Goal: Task Accomplishment & Management: Manage account settings

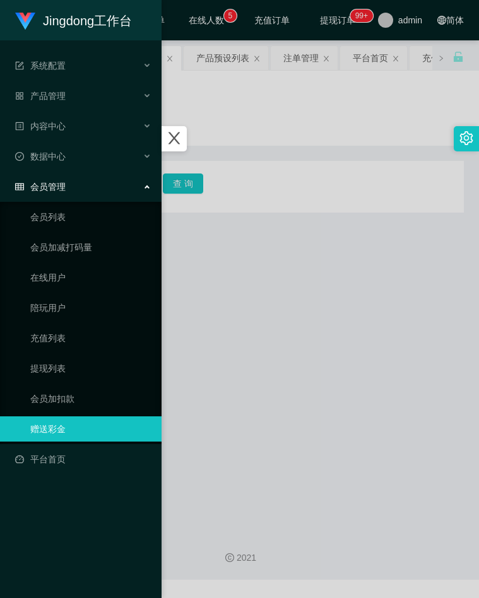
click at [282, 285] on div at bounding box center [239, 299] width 479 height 598
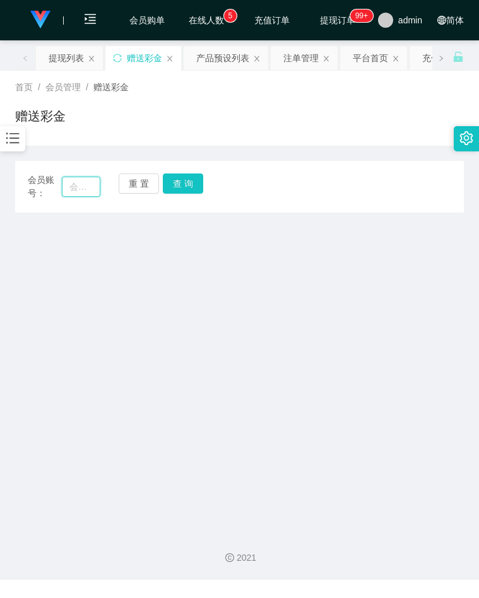
click at [96, 194] on input "text" at bounding box center [81, 187] width 39 height 20
paste input "pororo96"
type input "pororo96"
click at [175, 187] on button "查 询" at bounding box center [183, 183] width 40 height 20
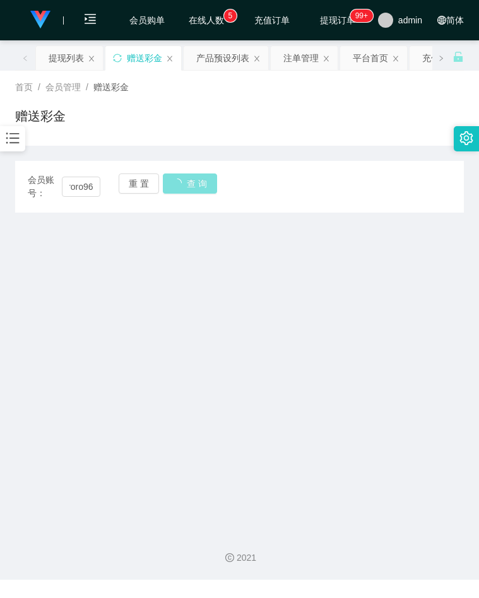
scroll to position [0, 0]
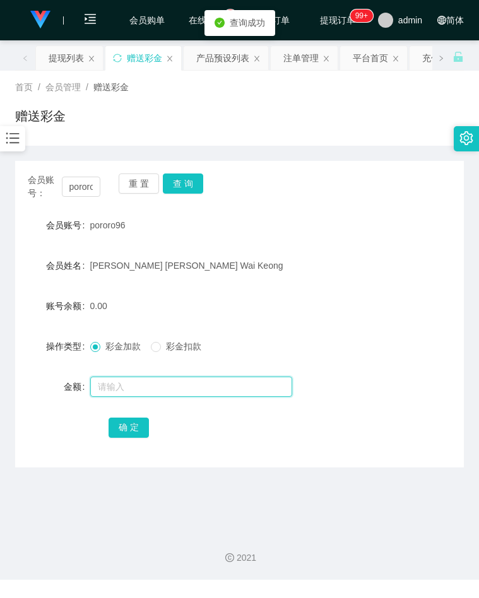
click at [150, 392] on input "text" at bounding box center [191, 387] width 202 height 20
type input "1000"
click at [134, 425] on button "确 定" at bounding box center [129, 428] width 40 height 20
click at [315, 343] on div "彩金加款 彩金扣款" at bounding box center [221, 346] width 262 height 25
click at [11, 130] on div at bounding box center [12, 138] width 25 height 25
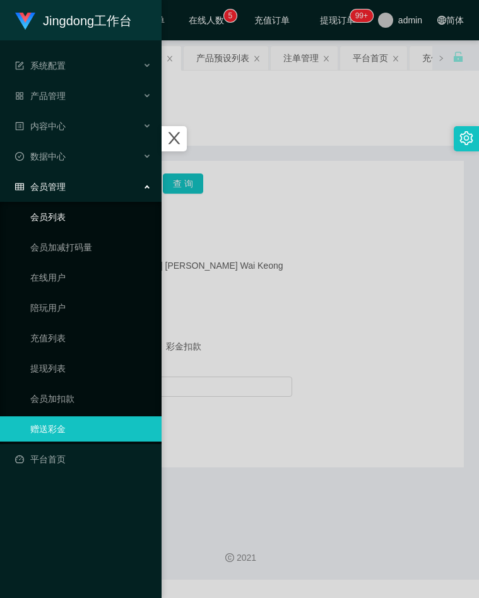
click at [63, 220] on link "会员列表" at bounding box center [90, 216] width 121 height 25
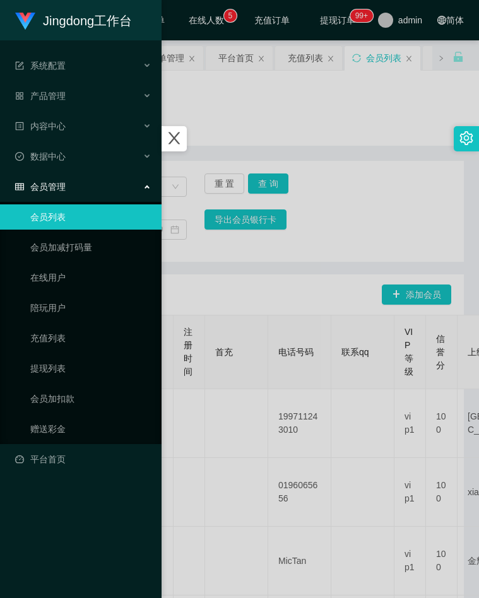
drag, startPoint x: 254, startPoint y: 304, endPoint x: 191, endPoint y: 285, distance: 65.3
click at [251, 302] on div at bounding box center [239, 299] width 479 height 598
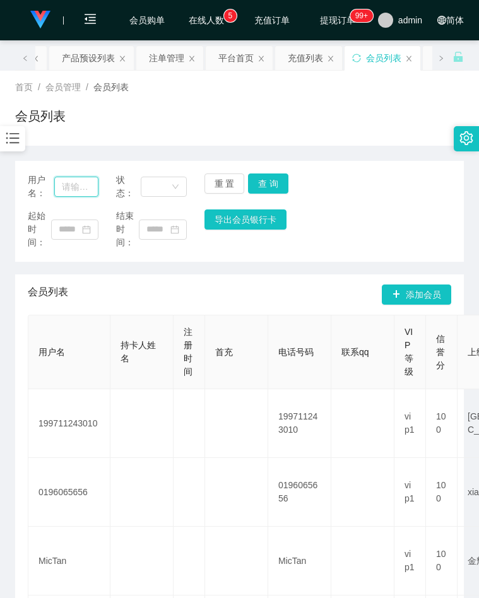
click at [73, 186] on input "text" at bounding box center [76, 187] width 44 height 20
paste input "pororo96"
type input "pororo96"
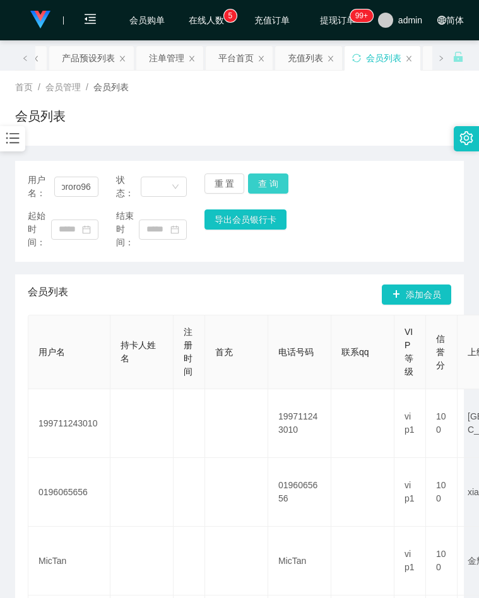
click at [266, 175] on button "查 询" at bounding box center [268, 183] width 40 height 20
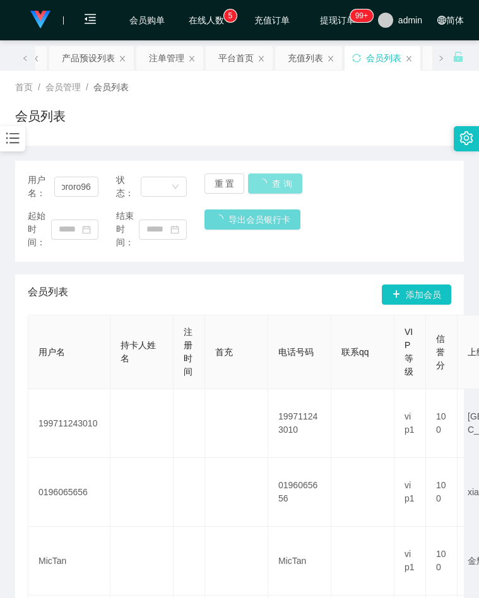
scroll to position [0, 0]
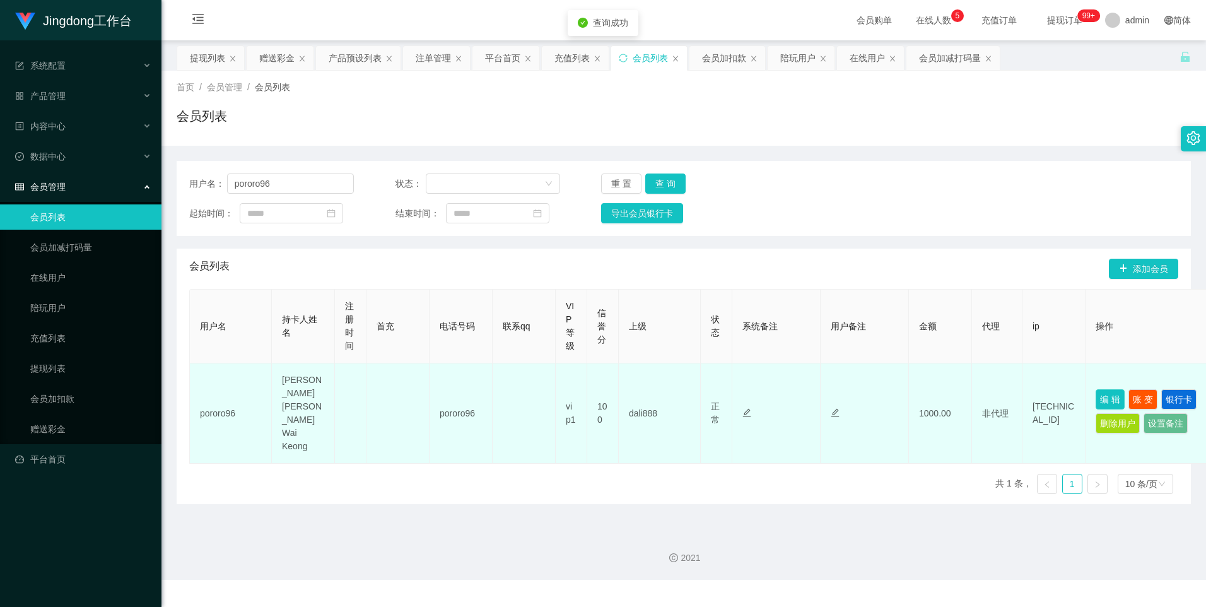
click at [478, 389] on button "编 辑" at bounding box center [1110, 399] width 29 height 20
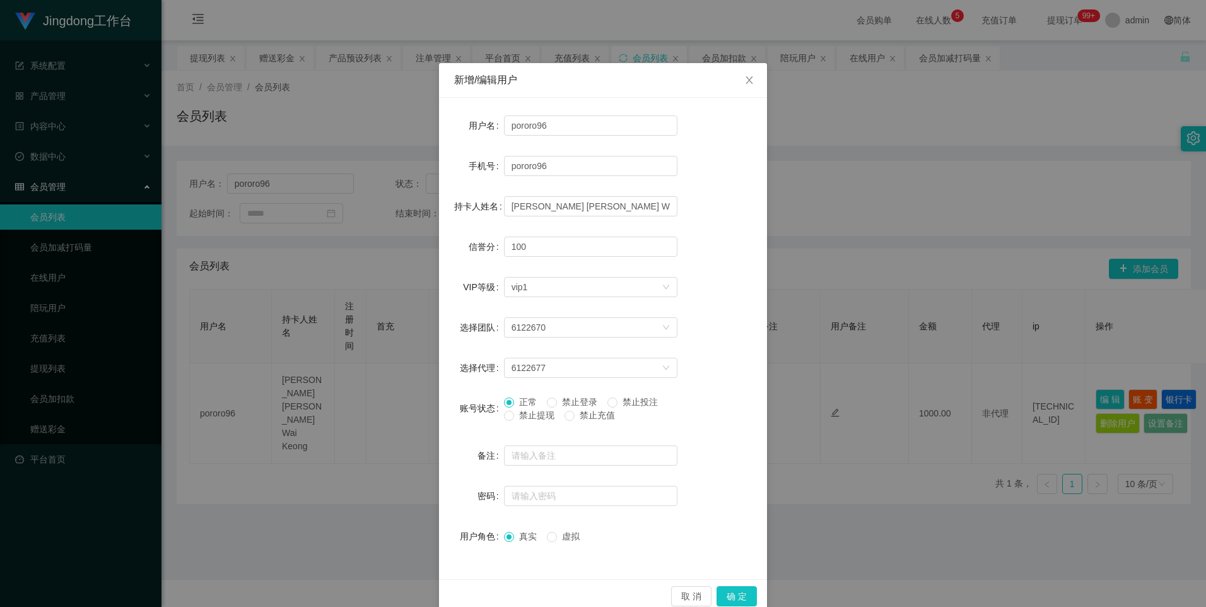
click at [478, 418] on span "禁止提现" at bounding box center [536, 415] width 45 height 10
click at [478, 590] on button "确 定" at bounding box center [737, 596] width 40 height 20
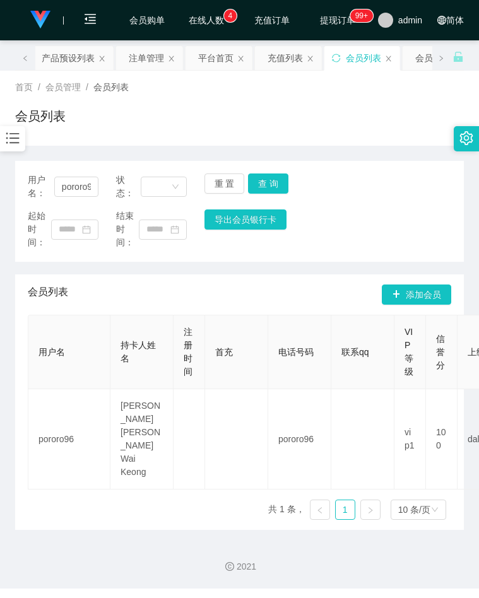
click at [355, 226] on div "起始时间： 结束时间： 导出会员银行卡" at bounding box center [239, 229] width 423 height 40
click at [385, 209] on div "起始时间： 结束时间： 导出会员银行卡" at bounding box center [239, 229] width 423 height 40
click at [75, 184] on input "pororo96" at bounding box center [76, 187] width 44 height 20
click at [10, 129] on div at bounding box center [12, 138] width 25 height 25
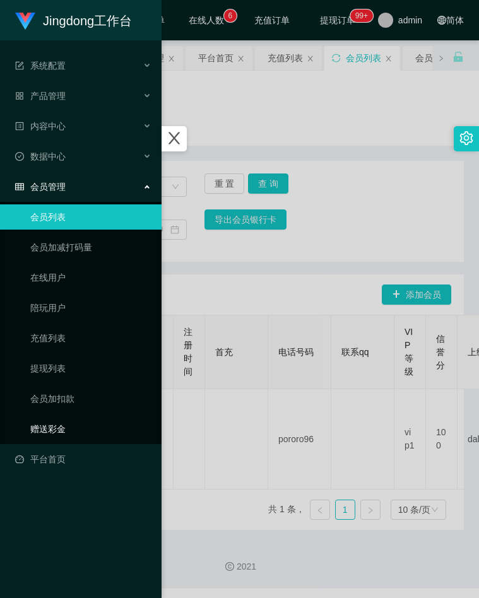
click at [62, 424] on link "赠送彩金" at bounding box center [90, 428] width 121 height 25
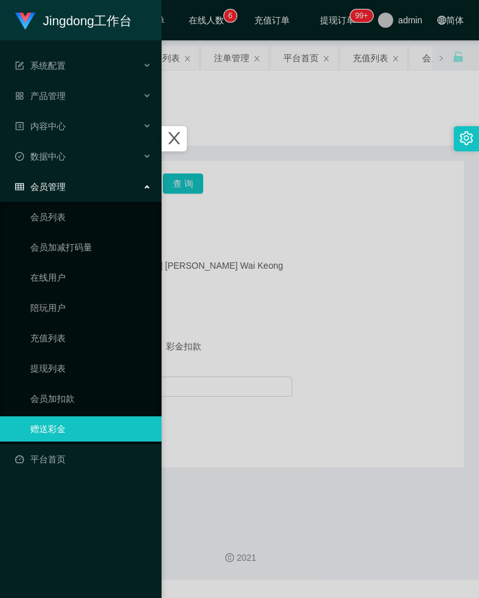
click at [282, 276] on div at bounding box center [239, 299] width 479 height 598
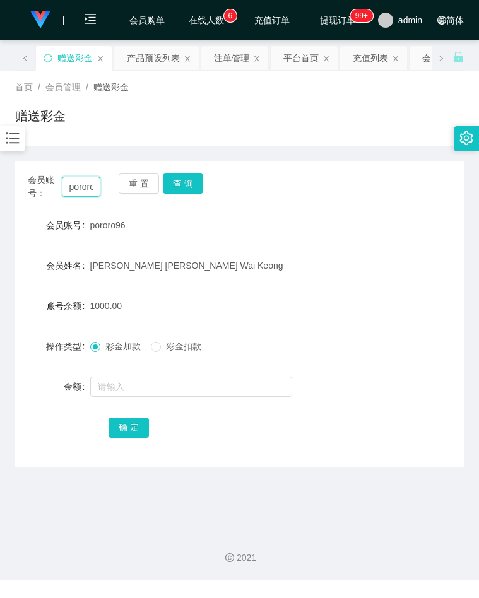
click at [91, 196] on input "pororo96" at bounding box center [81, 187] width 39 height 20
paste input "Jagang"
type input "Jagang"
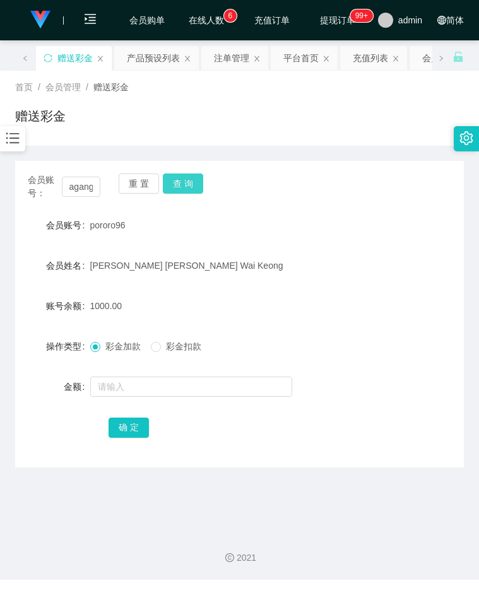
click at [177, 181] on button "查 询" at bounding box center [183, 183] width 40 height 20
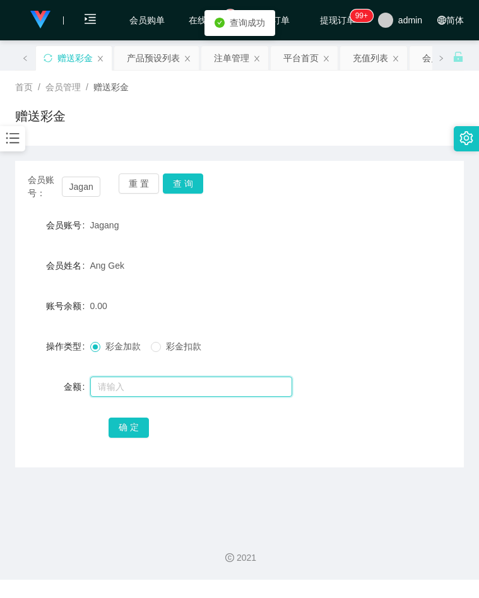
click at [136, 385] on input "text" at bounding box center [191, 387] width 202 height 20
type input "5000"
click at [127, 432] on button "确 定" at bounding box center [129, 428] width 40 height 20
click at [219, 428] on div "确 定" at bounding box center [240, 426] width 262 height 25
click at [253, 311] on div "5000.00" at bounding box center [221, 305] width 262 height 25
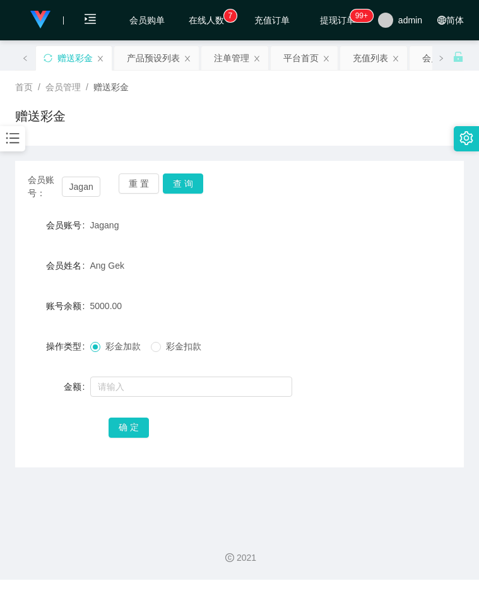
click at [347, 342] on div "操作类型 彩金加款 彩金扣款" at bounding box center [239, 346] width 449 height 25
click at [343, 207] on div "会员账号： Jagang 重 置 查 询 会员账号 Jagang 会员姓名 Ang Gek 账号余额 5000.00 操作类型 彩金加款 彩金扣款 金额 确 定" at bounding box center [239, 314] width 449 height 307
click at [79, 191] on input "Jagang" at bounding box center [81, 187] width 39 height 20
click at [17, 143] on icon "图标: bars" at bounding box center [12, 138] width 16 height 16
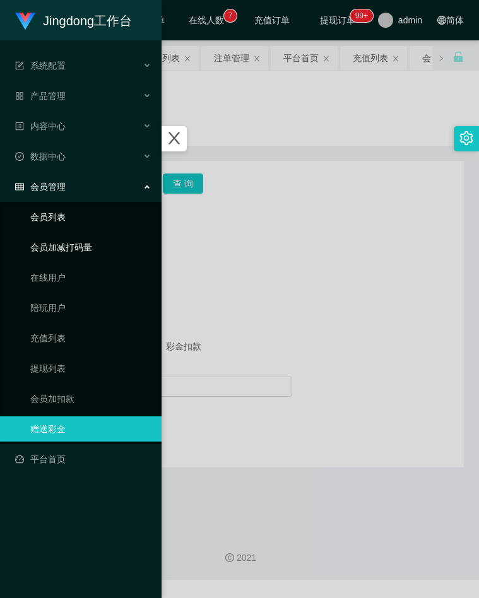
click at [64, 223] on link "会员列表" at bounding box center [90, 216] width 121 height 25
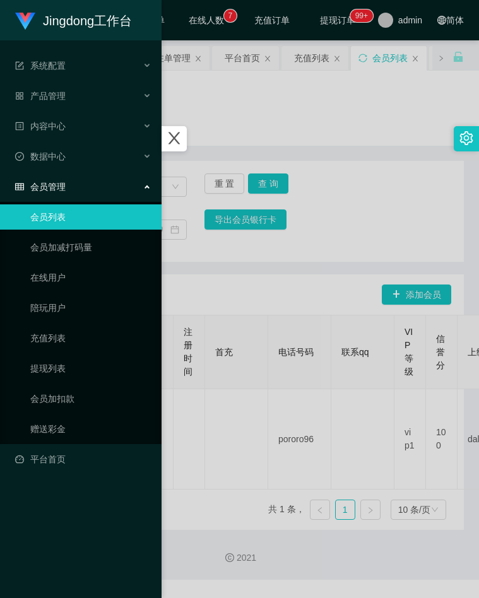
click at [300, 239] on div at bounding box center [239, 299] width 479 height 598
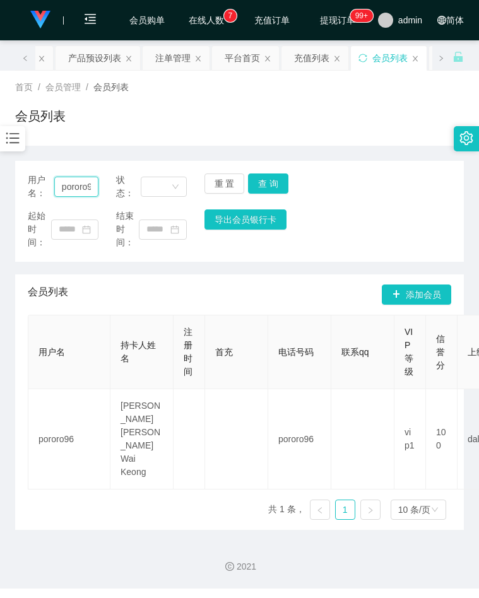
click at [79, 187] on input "pororo96" at bounding box center [76, 187] width 44 height 20
paste input "Jagang"
type input "Jagang"
click at [280, 177] on button "查 询" at bounding box center [268, 183] width 40 height 20
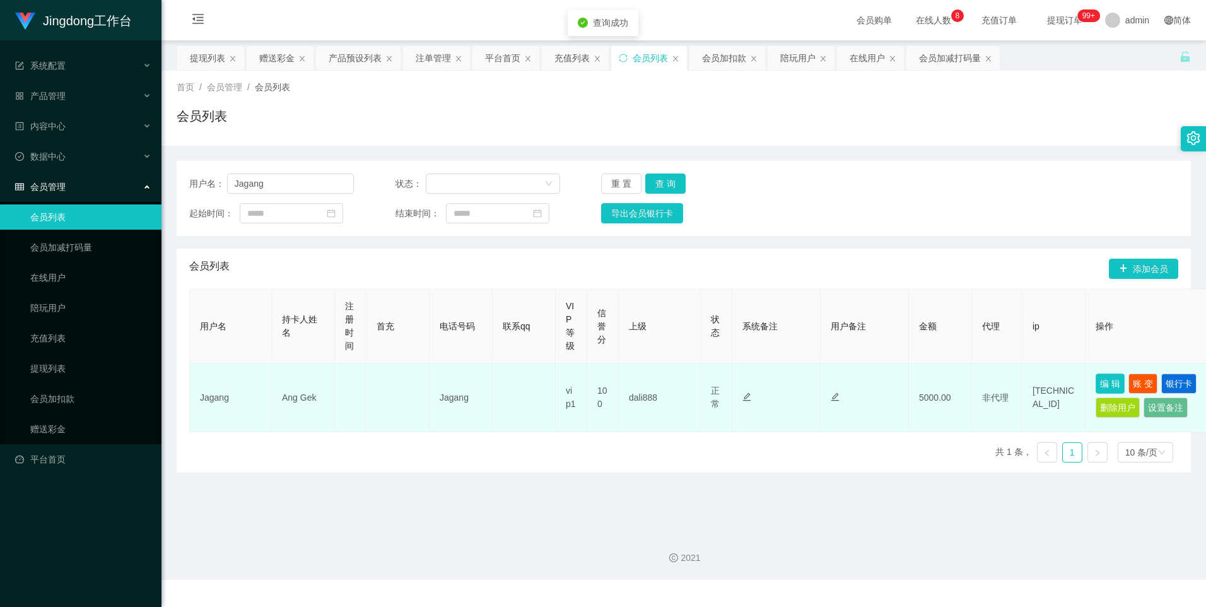
click at [478, 381] on button "编 辑" at bounding box center [1110, 383] width 29 height 20
type input "Jagang"
type input "Ang Gek"
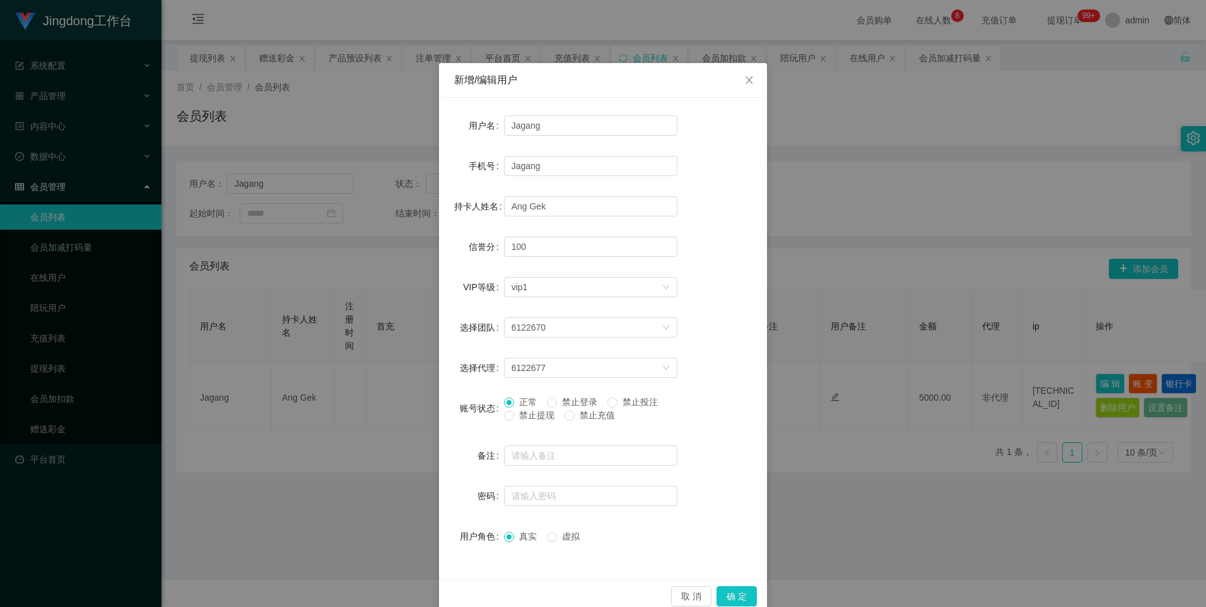
click at [478, 419] on span "禁止提现" at bounding box center [536, 415] width 45 height 10
click at [478, 589] on button "确 定" at bounding box center [737, 596] width 40 height 20
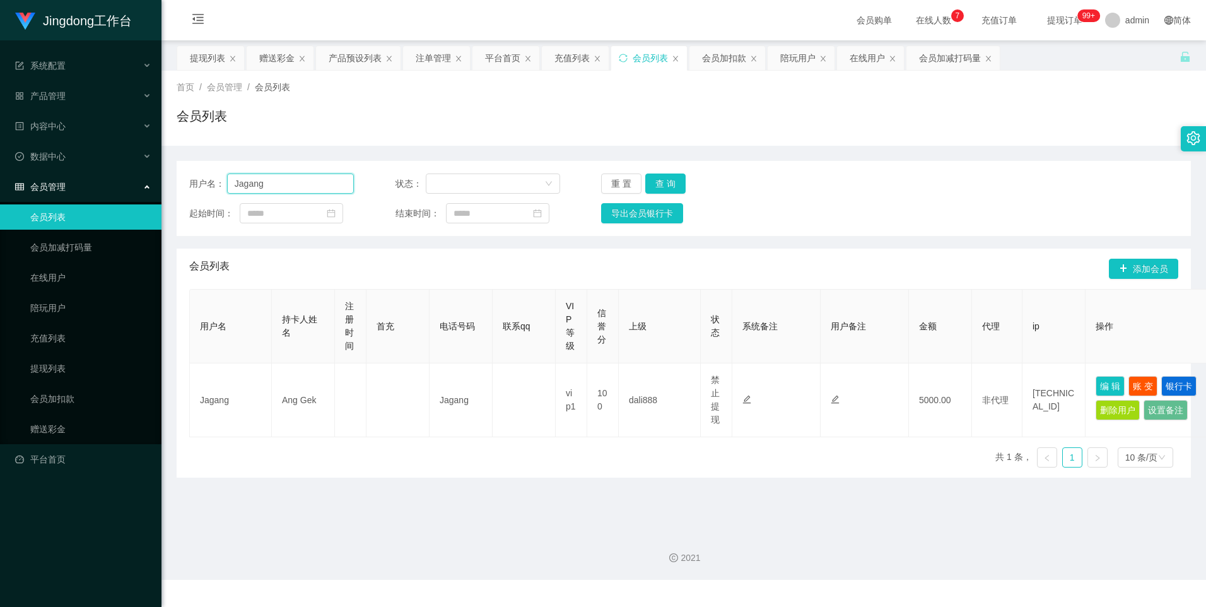
click at [290, 191] on input "Jagang" at bounding box center [290, 183] width 127 height 20
paste input "pororo96"
type input "pororo96"
click at [478, 186] on button "查 询" at bounding box center [665, 183] width 40 height 20
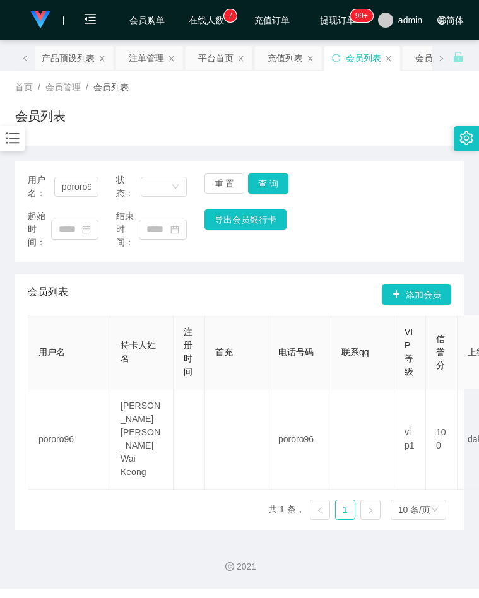
click at [394, 196] on div "用户名： pororo96 状态： 重 置 查 询" at bounding box center [239, 186] width 423 height 26
drag, startPoint x: 13, startPoint y: 138, endPoint x: 16, endPoint y: 147, distance: 9.2
click at [13, 138] on icon "图标: bars" at bounding box center [12, 138] width 16 height 16
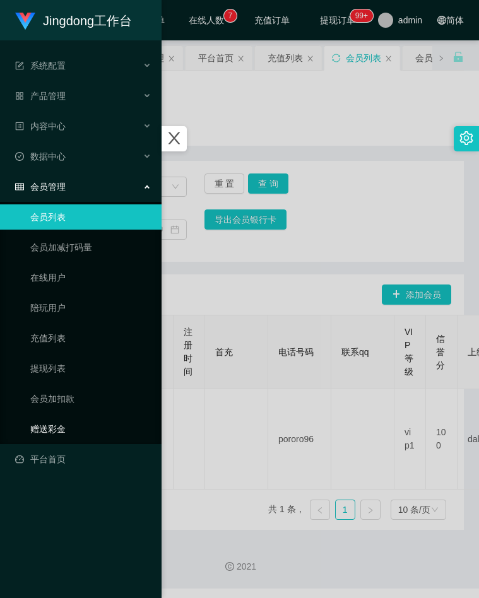
click at [56, 420] on link "赠送彩金" at bounding box center [90, 428] width 121 height 25
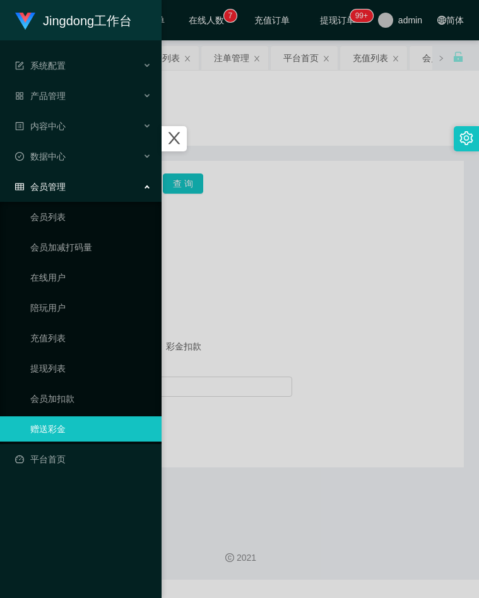
click at [243, 306] on div at bounding box center [239, 299] width 479 height 598
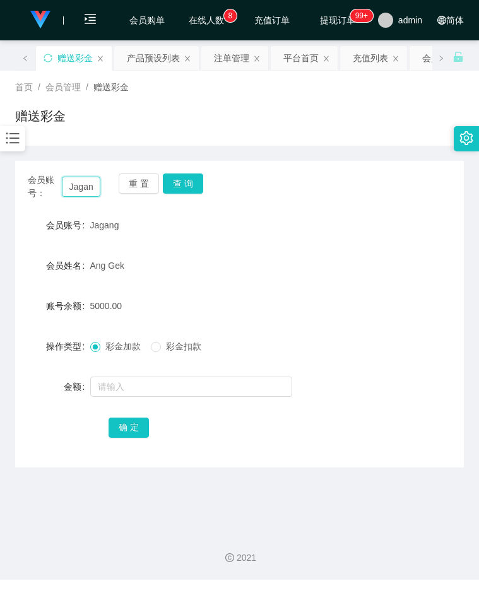
click at [90, 191] on input "Jagang" at bounding box center [81, 187] width 39 height 20
paste input "Laoyang1104"
type input "Laoyang1104"
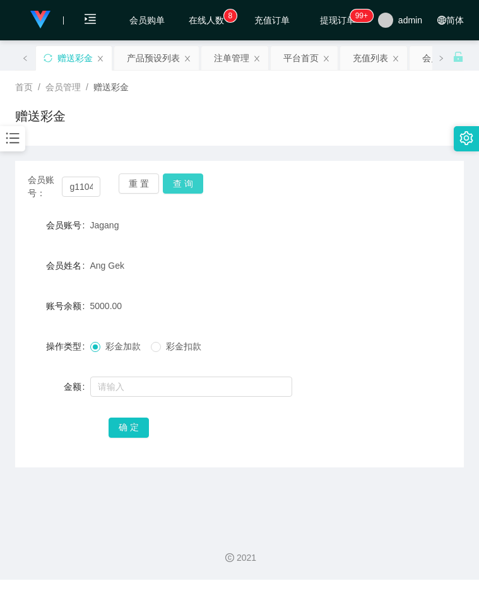
click at [180, 184] on button "查 询" at bounding box center [183, 183] width 40 height 20
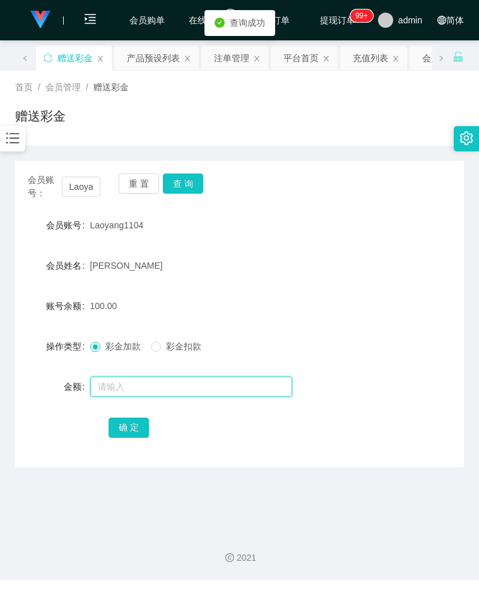
click at [131, 394] on input "text" at bounding box center [191, 387] width 202 height 20
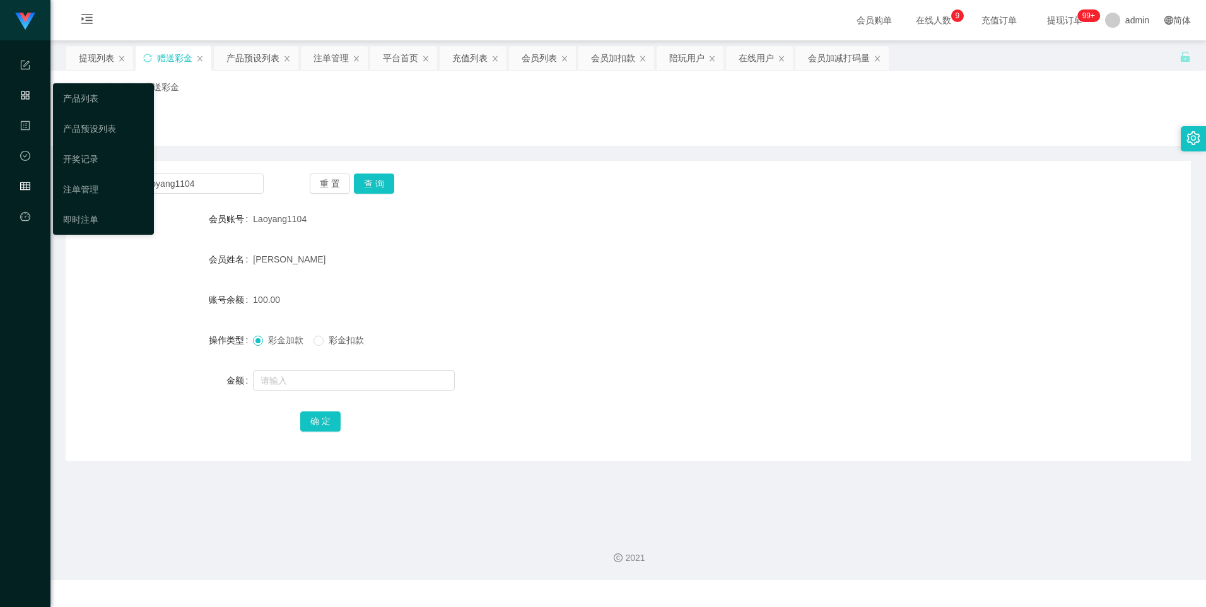
click at [25, 94] on icon "图标: appstore-o" at bounding box center [25, 95] width 10 height 10
click at [95, 194] on link "注单管理" at bounding box center [103, 189] width 81 height 25
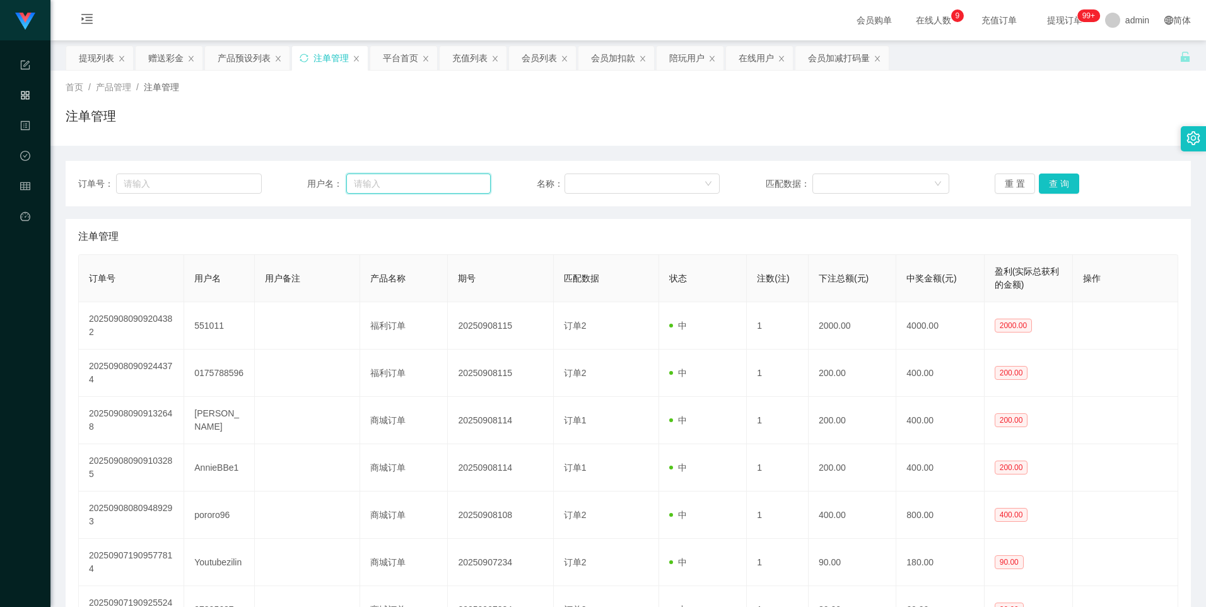
click at [434, 187] on input "text" at bounding box center [418, 183] width 144 height 20
paste input "Laoyang1104"
type input "Laoyang1104"
click at [478, 184] on button "查 询" at bounding box center [1059, 183] width 40 height 20
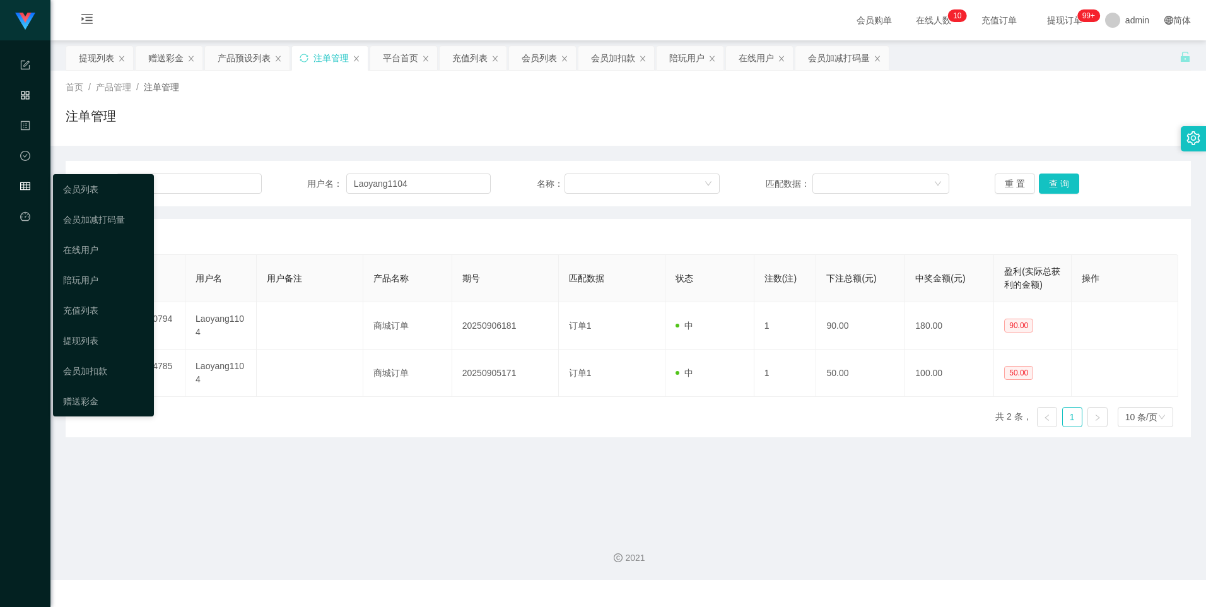
click at [21, 185] on icon "图标: table" at bounding box center [25, 186] width 10 height 8
click at [93, 404] on link "赠送彩金" at bounding box center [103, 401] width 81 height 25
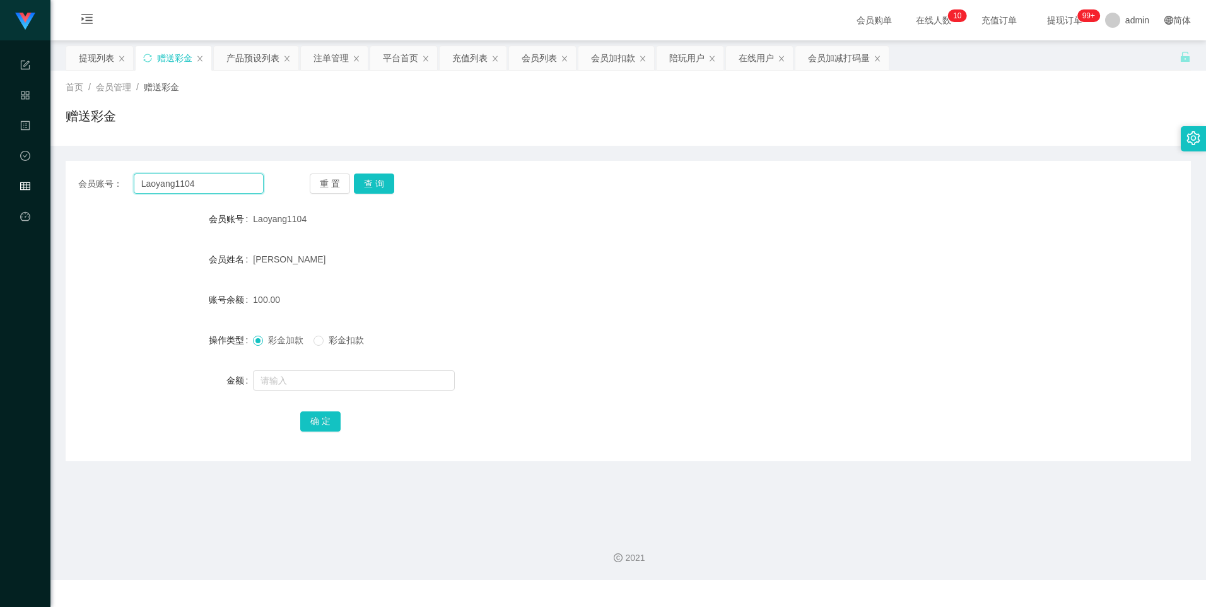
click at [201, 186] on input "Laoyang1104" at bounding box center [199, 183] width 130 height 20
click at [387, 186] on button "查 询" at bounding box center [374, 183] width 40 height 20
click at [296, 382] on input "text" at bounding box center [354, 380] width 202 height 20
type input "400"
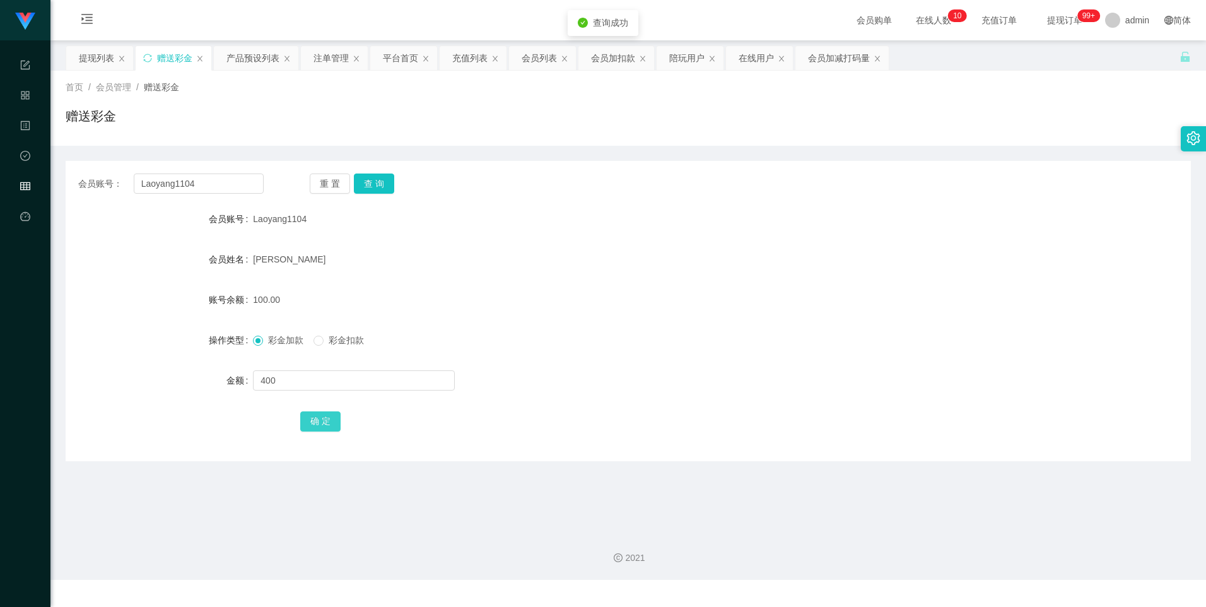
click at [317, 411] on button "确 定" at bounding box center [320, 421] width 40 height 20
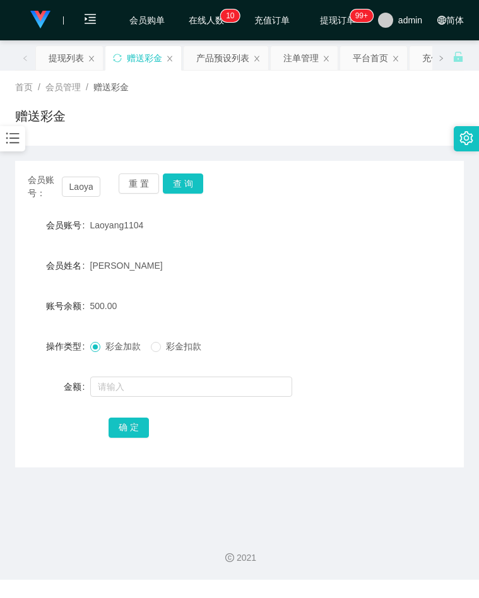
drag, startPoint x: 433, startPoint y: 262, endPoint x: 377, endPoint y: 264, distance: 56.8
click at [427, 264] on div "会员姓名 YONG DING HAN" at bounding box center [239, 265] width 449 height 25
click at [17, 151] on div at bounding box center [12, 138] width 25 height 25
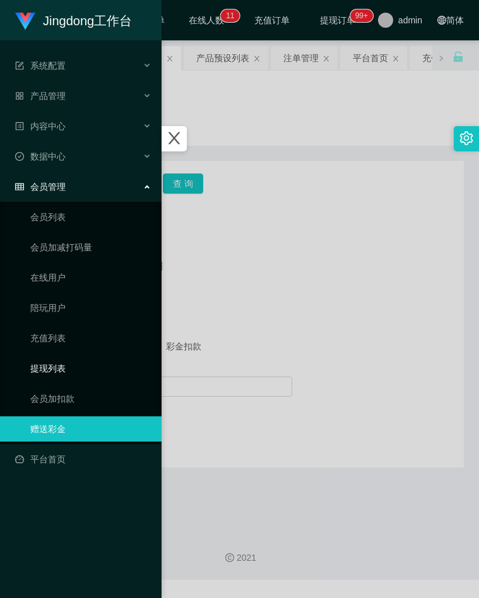
click at [57, 372] on link "提现列表" at bounding box center [90, 368] width 121 height 25
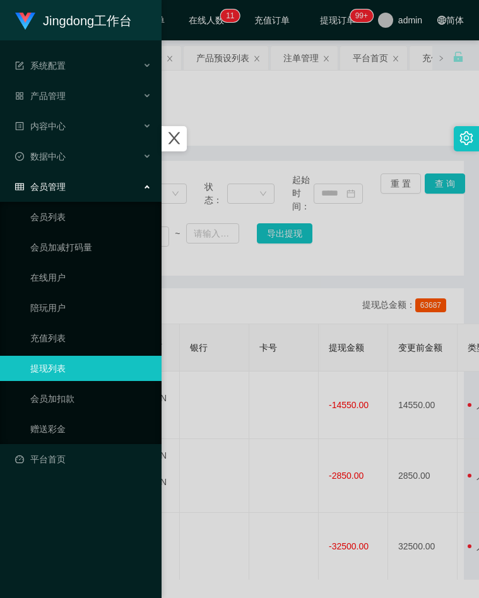
click at [275, 301] on div at bounding box center [239, 299] width 479 height 598
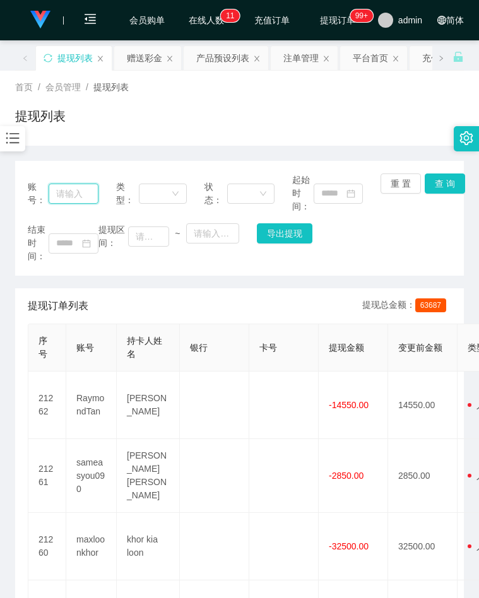
click at [81, 199] on input "text" at bounding box center [73, 194] width 49 height 20
paste input "Laoyang1104"
type input "Laoyang1104"
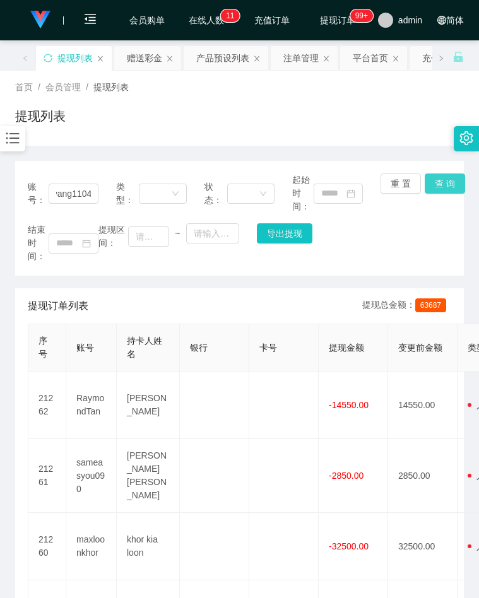
click at [436, 185] on button "查 询" at bounding box center [445, 183] width 40 height 20
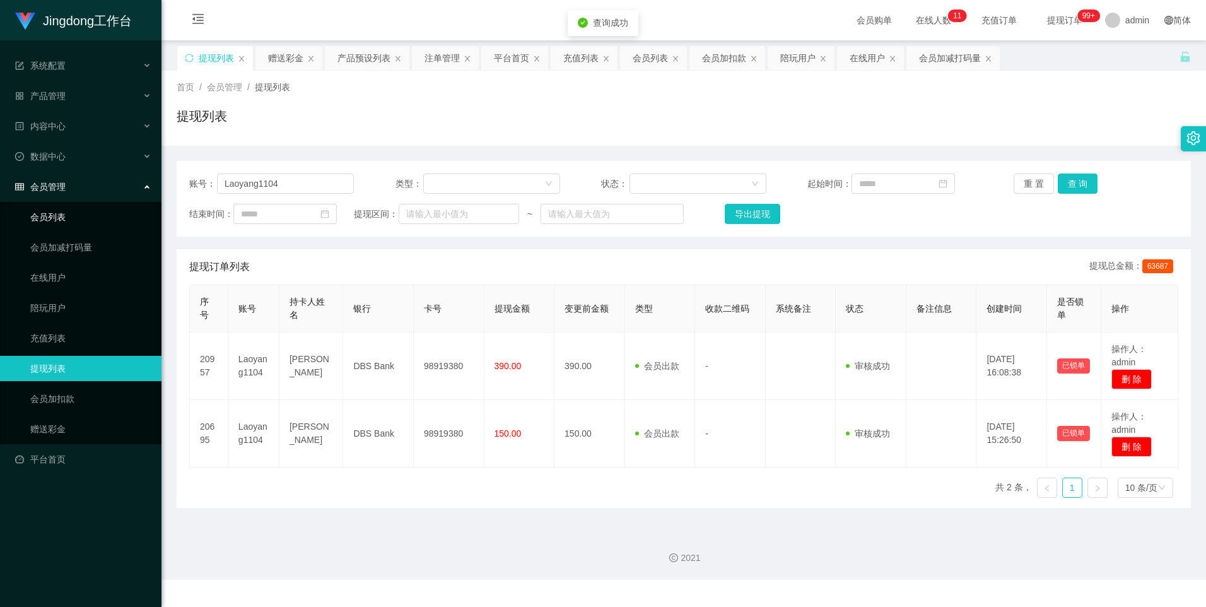
click at [89, 227] on link "会员列表" at bounding box center [90, 216] width 121 height 25
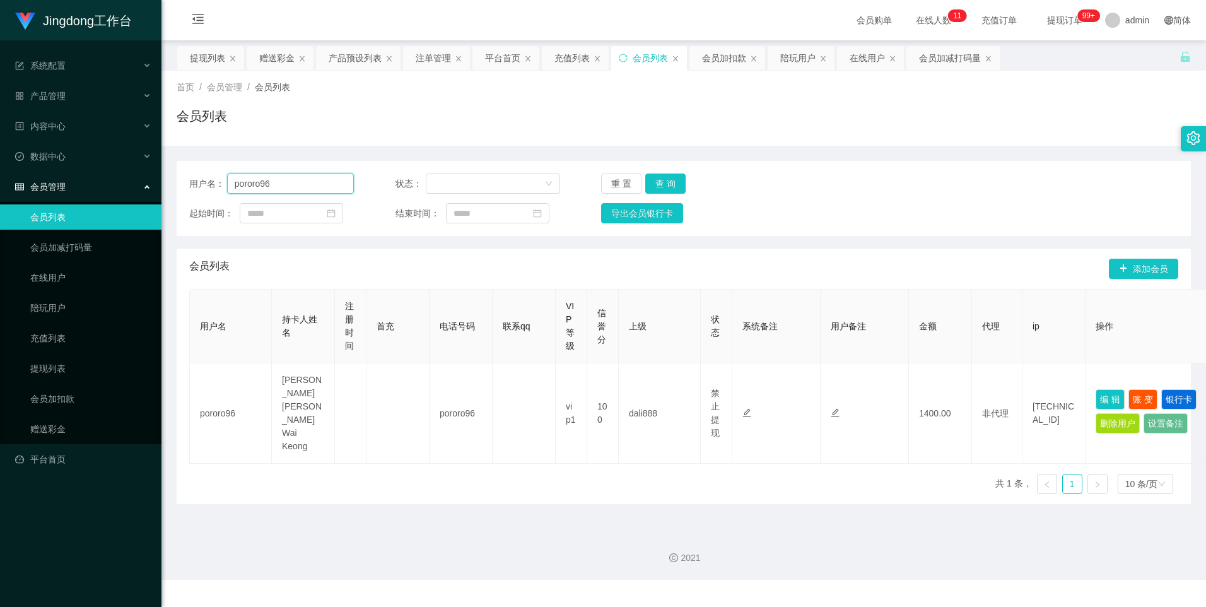
click at [285, 185] on input "pororo96" at bounding box center [290, 183] width 127 height 20
paste input "Laoyang1104"
type input "Laoyang1104"
click at [478, 182] on button "查 询" at bounding box center [665, 183] width 40 height 20
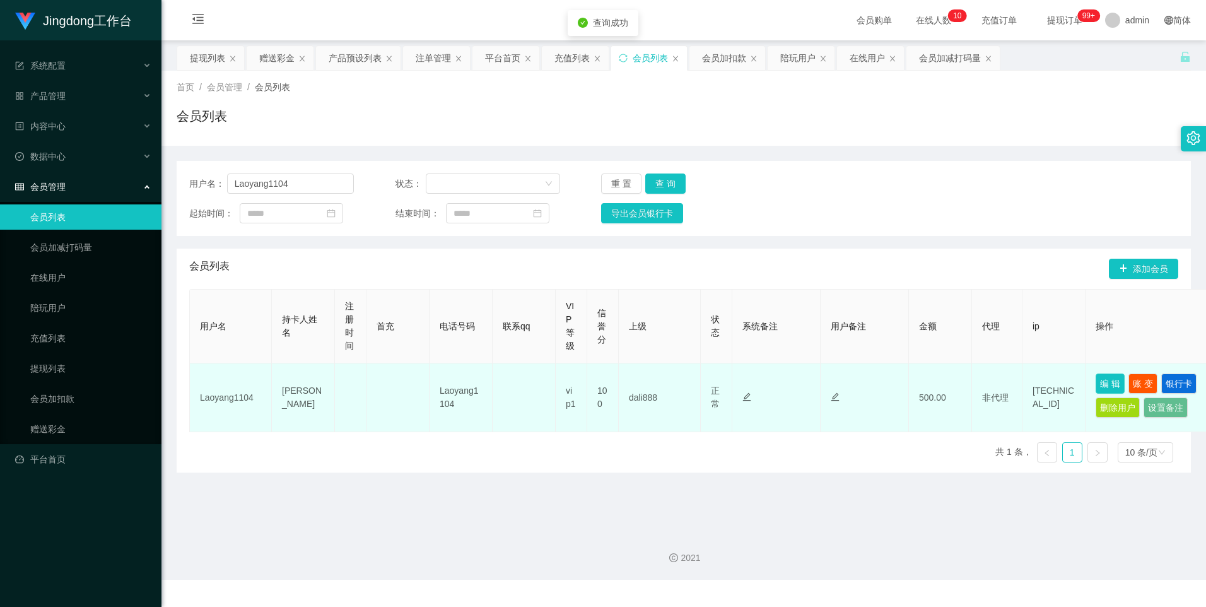
click at [478, 379] on button "编 辑" at bounding box center [1110, 383] width 29 height 20
type input "Laoyang1104"
type input "YONG DING HAN"
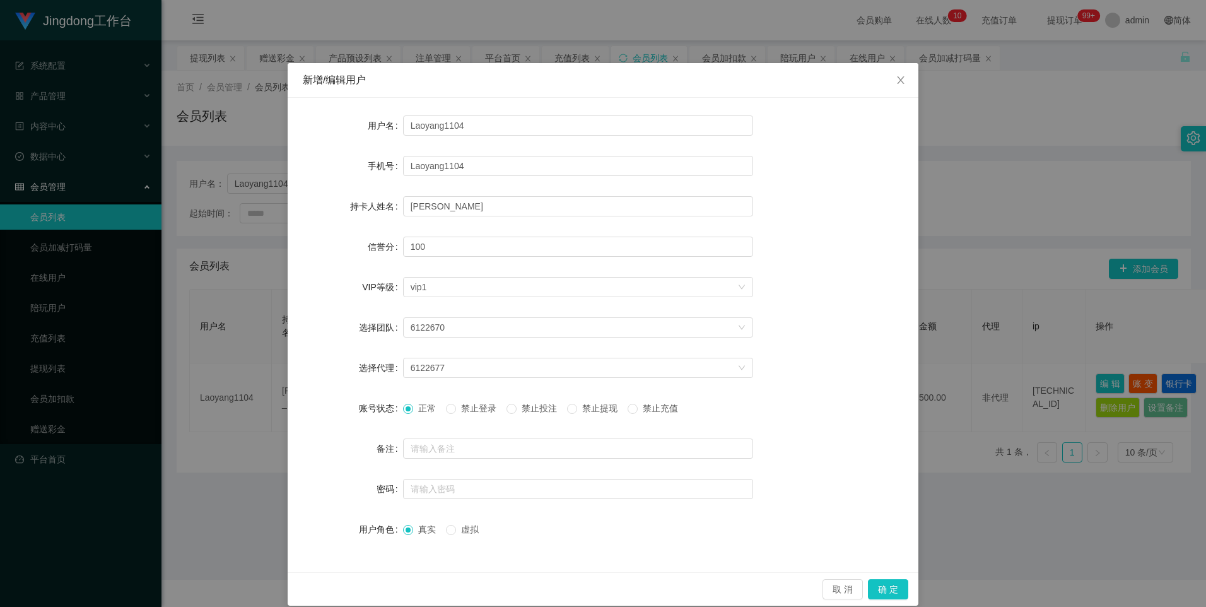
click at [478, 410] on span "禁止提现" at bounding box center [599, 408] width 45 height 10
click at [478, 587] on button "确 定" at bounding box center [888, 589] width 40 height 20
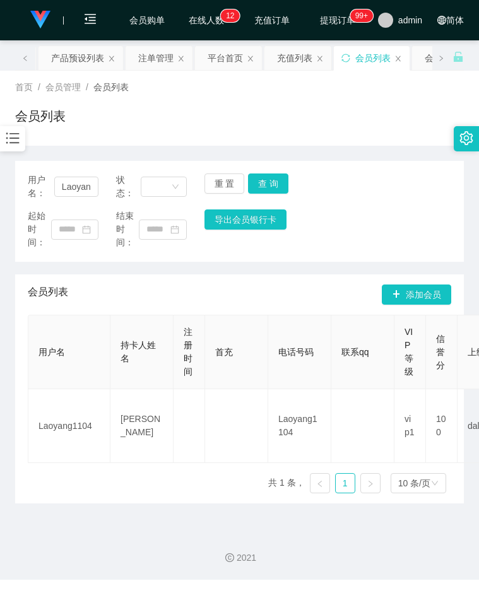
click at [348, 107] on div "会员列表" at bounding box center [239, 121] width 449 height 29
